Goal: Find specific page/section: Find specific page/section

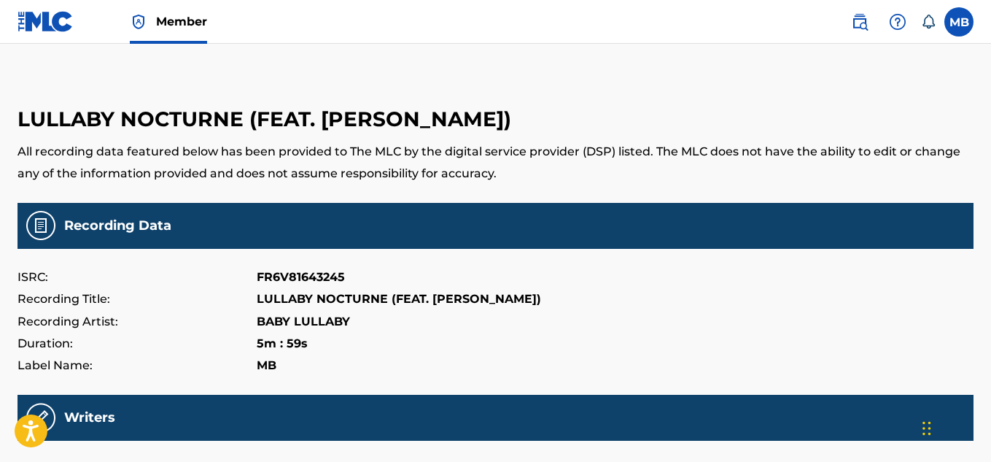
click at [46, 21] on img at bounding box center [46, 21] width 56 height 21
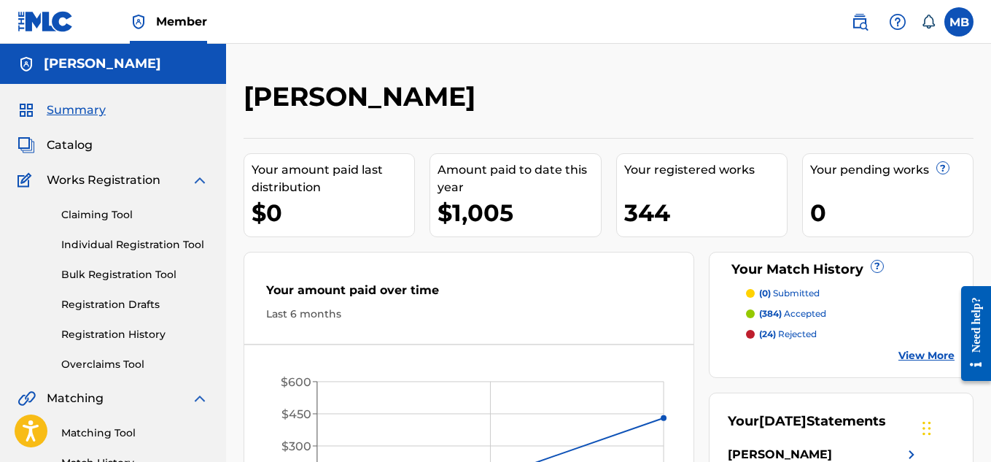
click at [66, 142] on span "Catalog" at bounding box center [70, 145] width 46 height 18
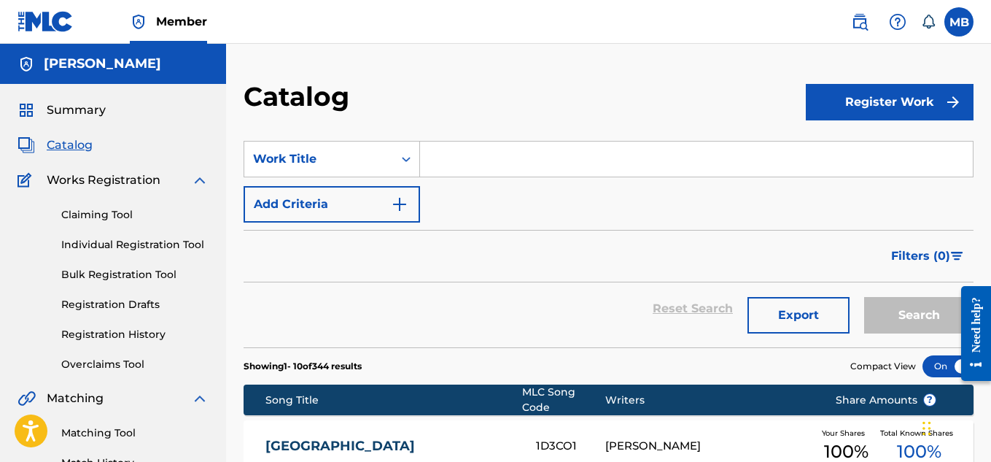
click at [82, 105] on span "Summary" at bounding box center [76, 110] width 59 height 18
